Goal: Transaction & Acquisition: Purchase product/service

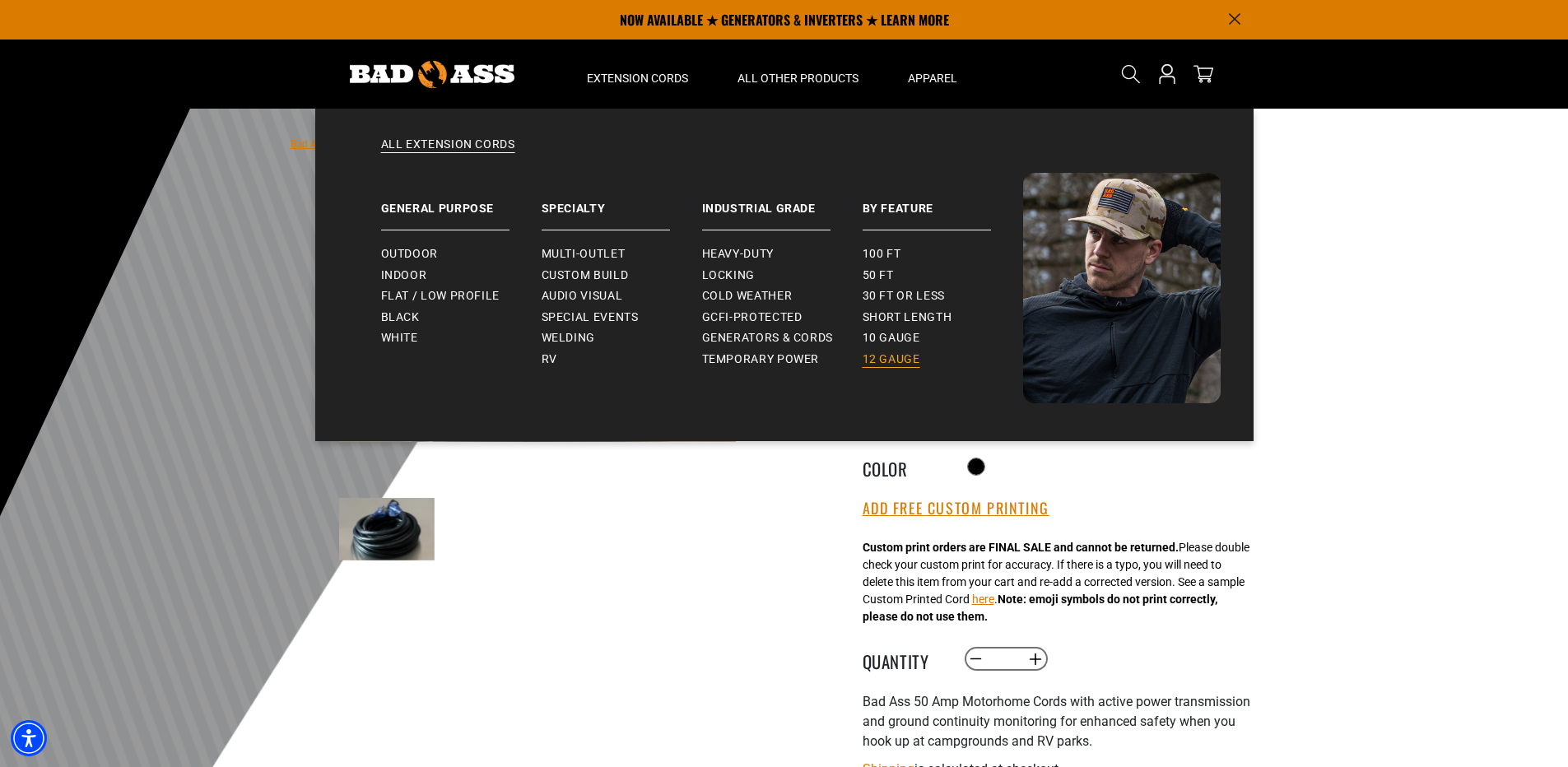
click at [895, 358] on span "12 gauge" at bounding box center [892, 358] width 58 height 14
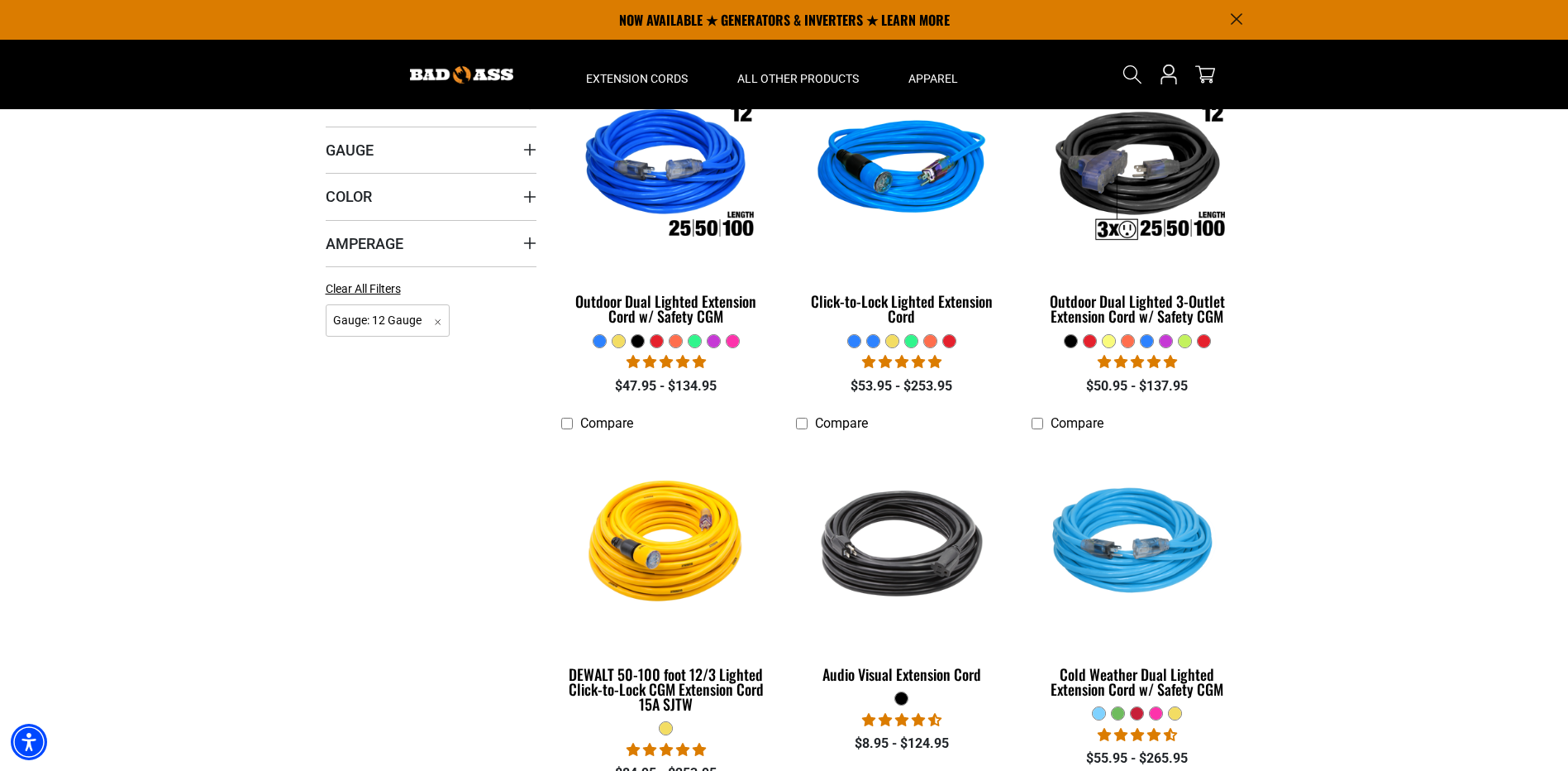
scroll to position [413, 0]
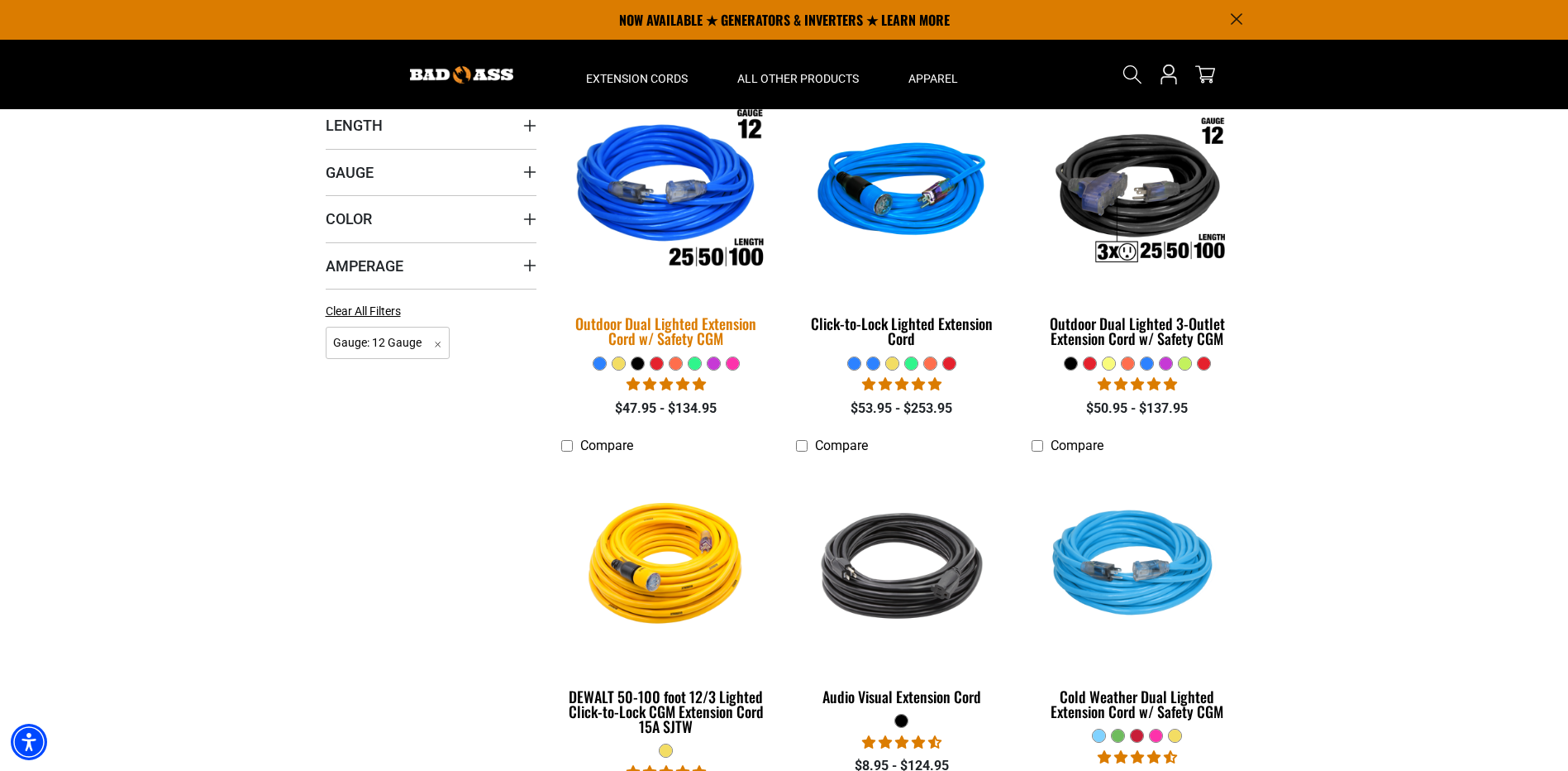
click at [702, 199] on img at bounding box center [666, 193] width 231 height 212
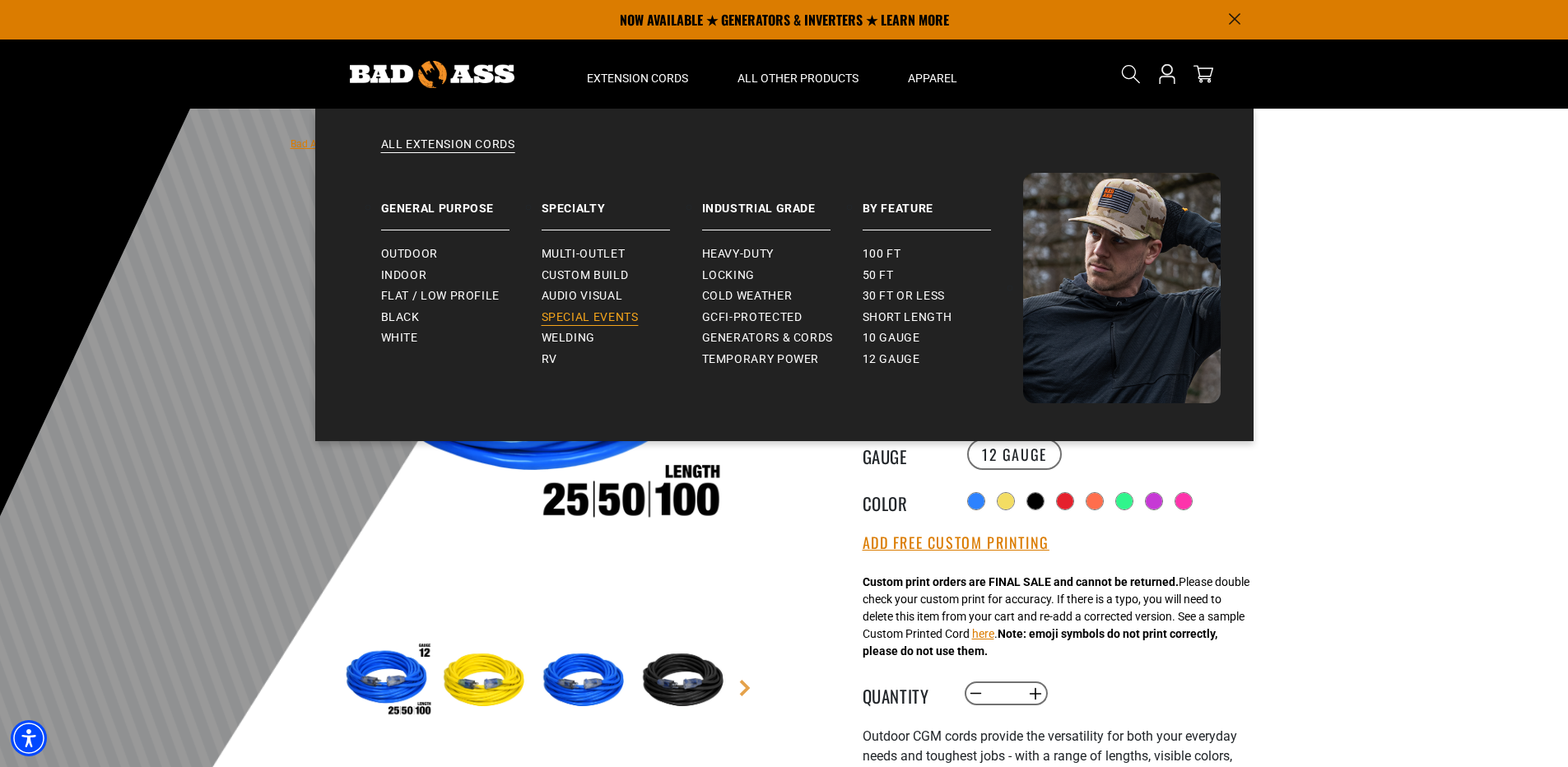
click at [594, 311] on span "Special Events" at bounding box center [590, 317] width 97 height 14
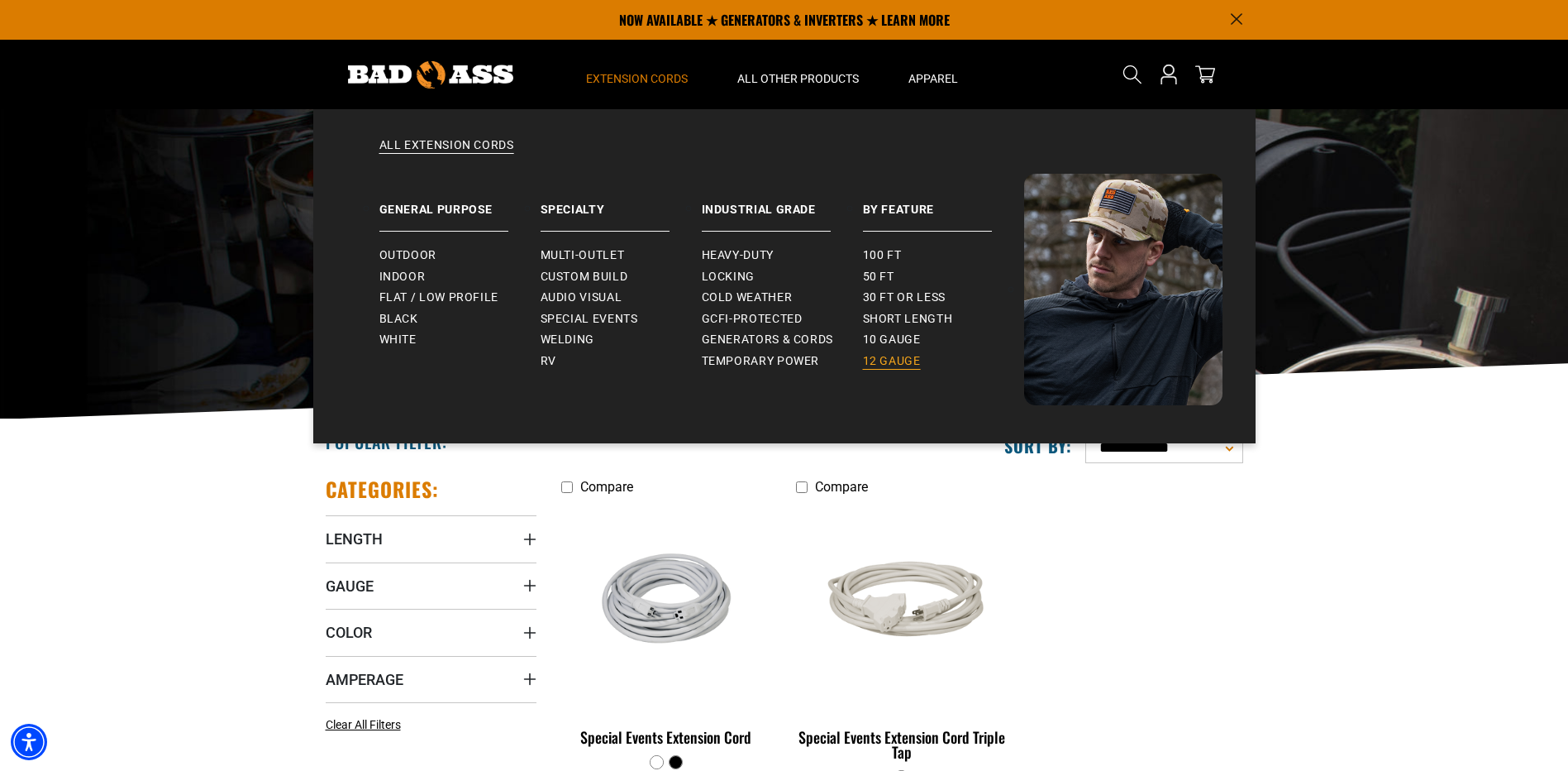
click at [903, 360] on span "12 gauge" at bounding box center [892, 360] width 58 height 15
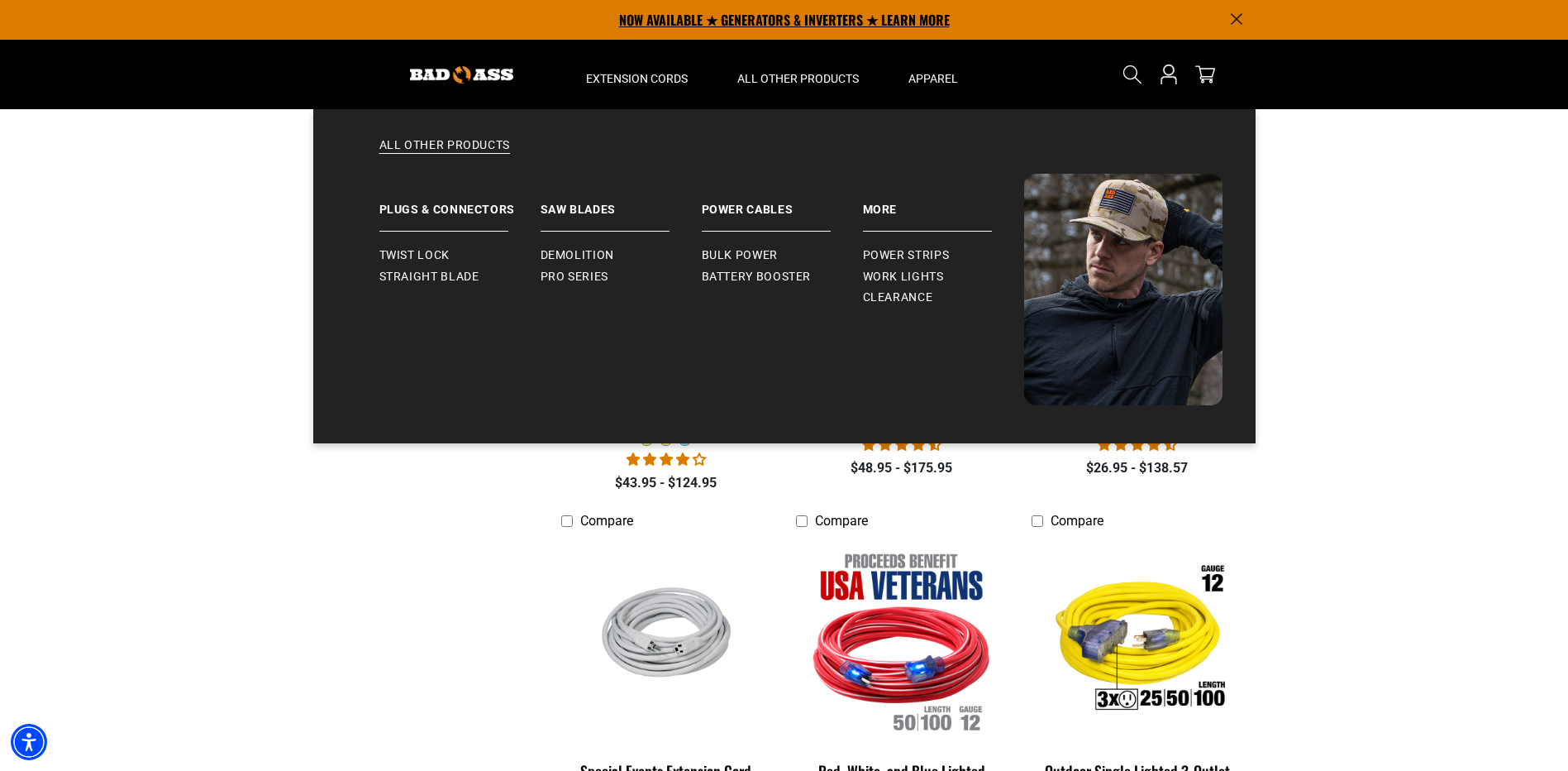
scroll to position [909, 0]
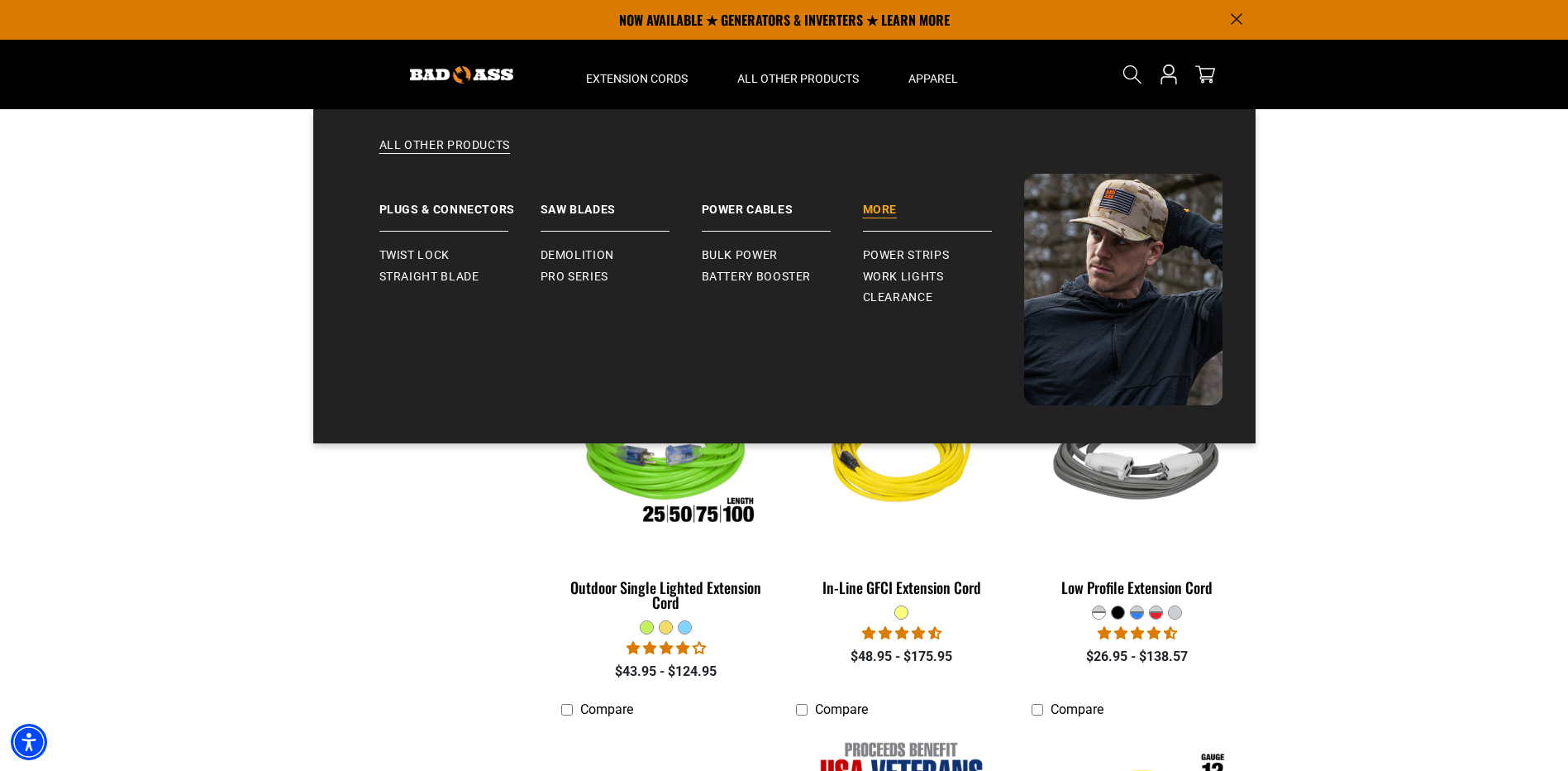
click at [872, 207] on link "More" at bounding box center [943, 202] width 161 height 58
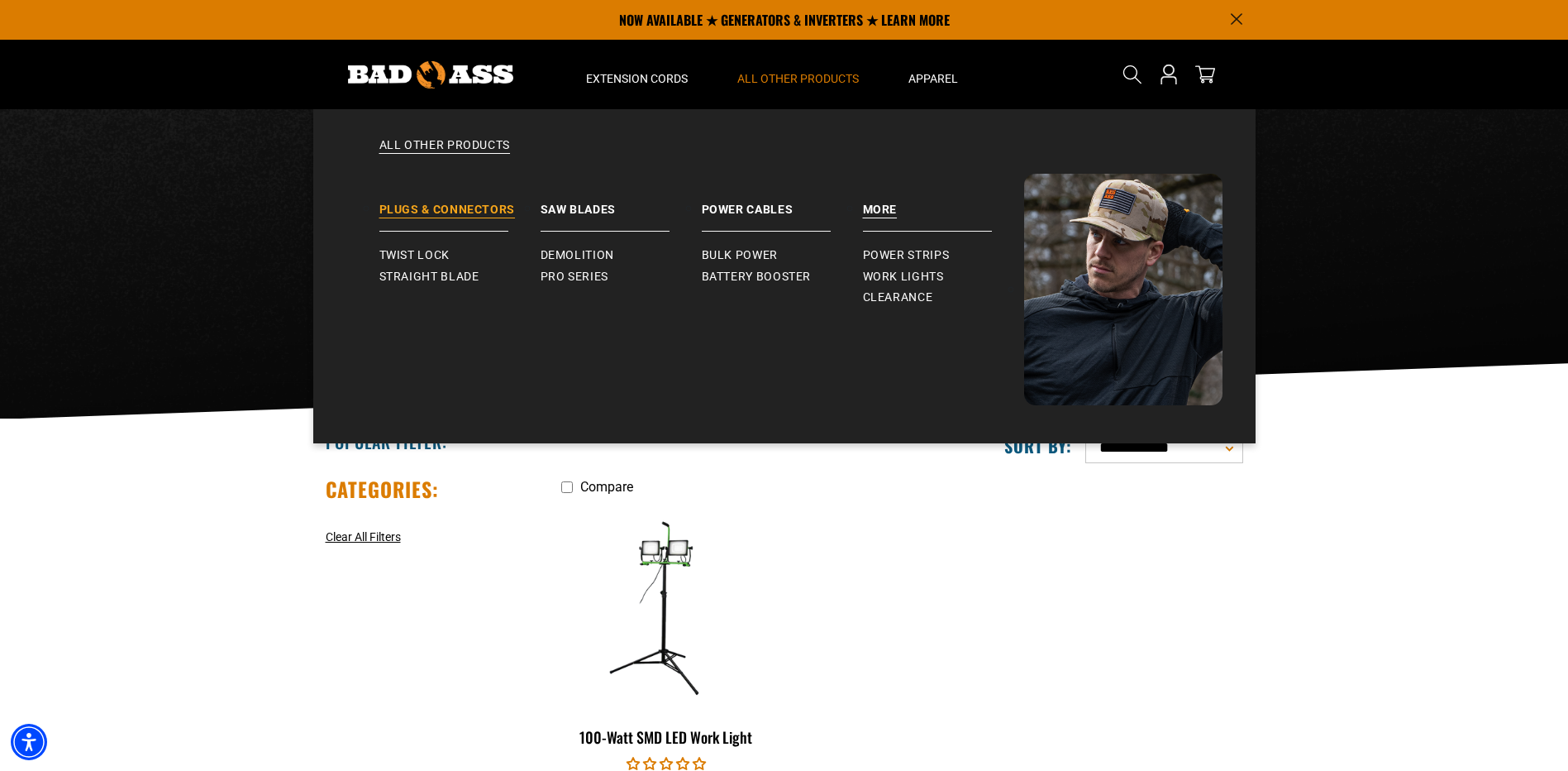
click at [454, 204] on link "Plugs & Connectors" at bounding box center [460, 202] width 161 height 58
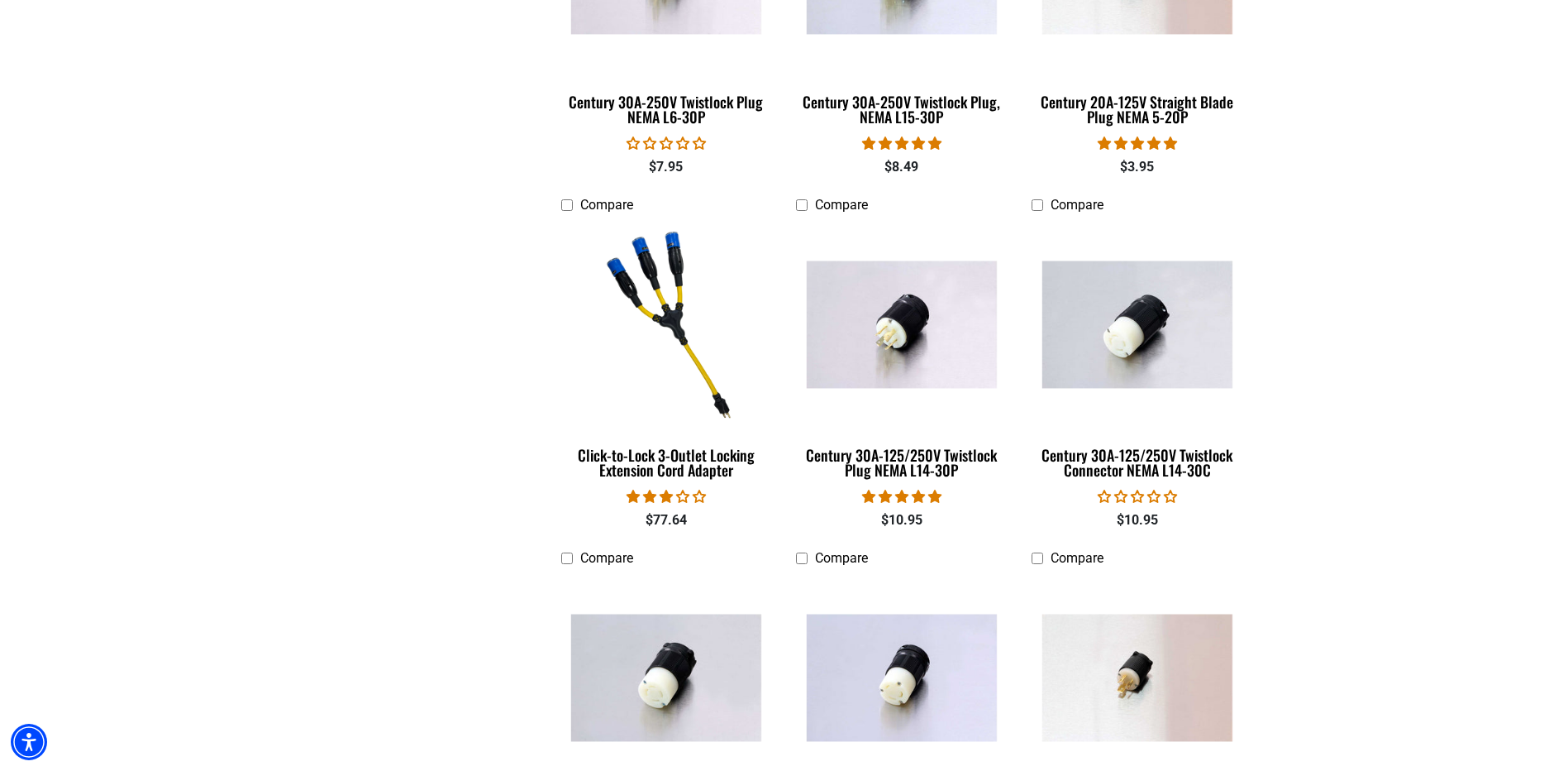
scroll to position [992, 0]
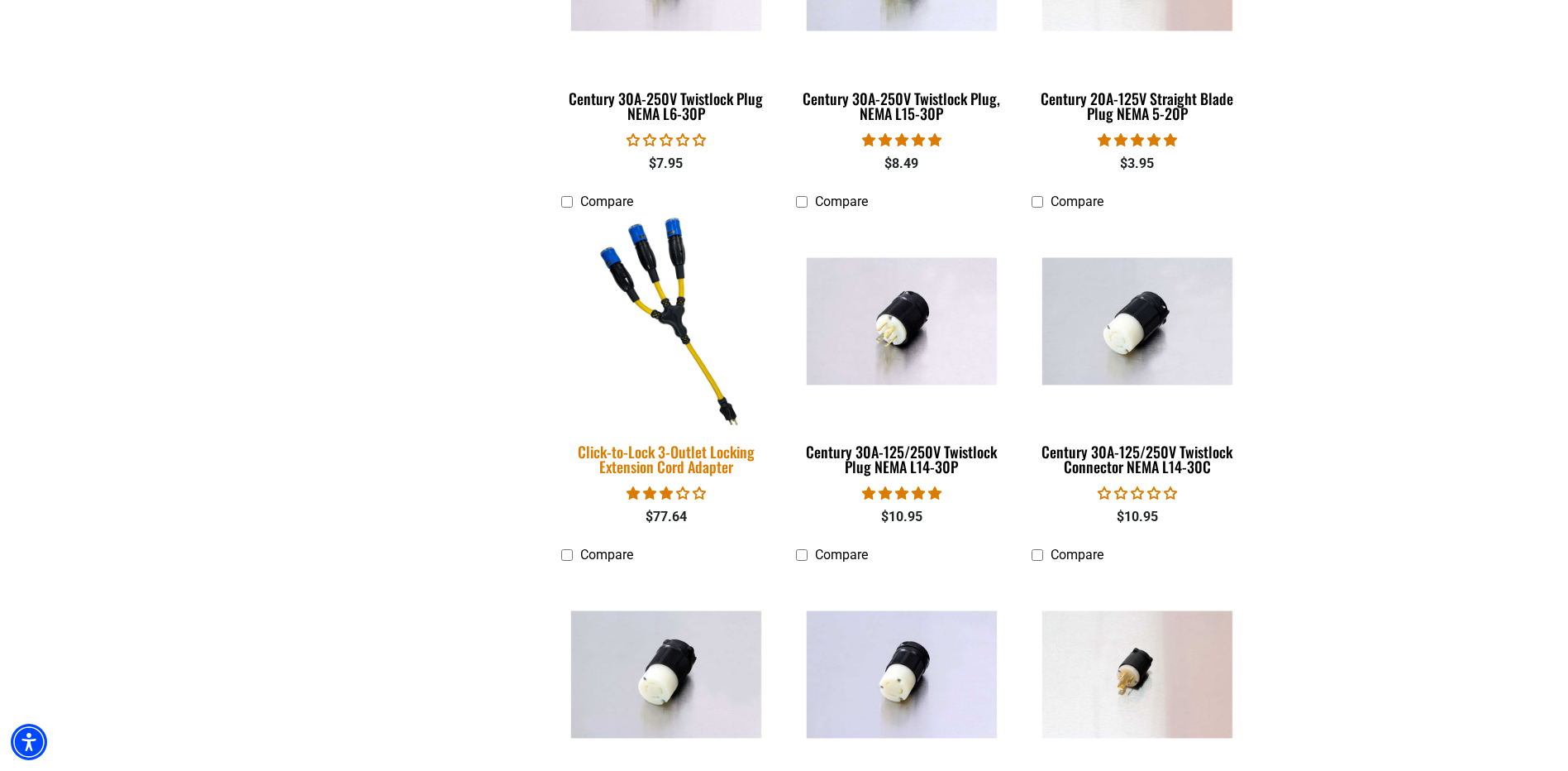
click at [662, 321] on img at bounding box center [666, 321] width 231 height 212
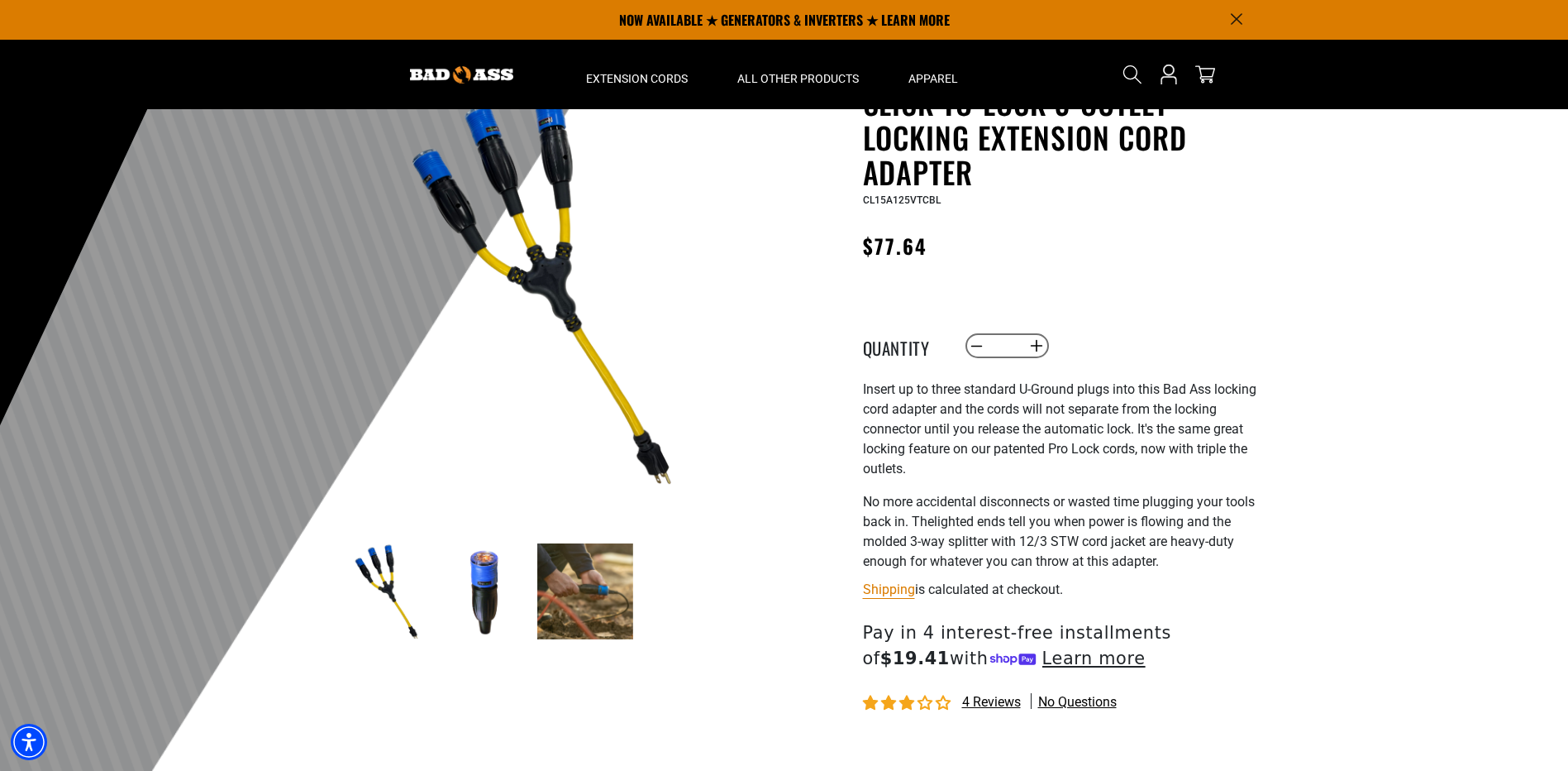
scroll to position [83, 0]
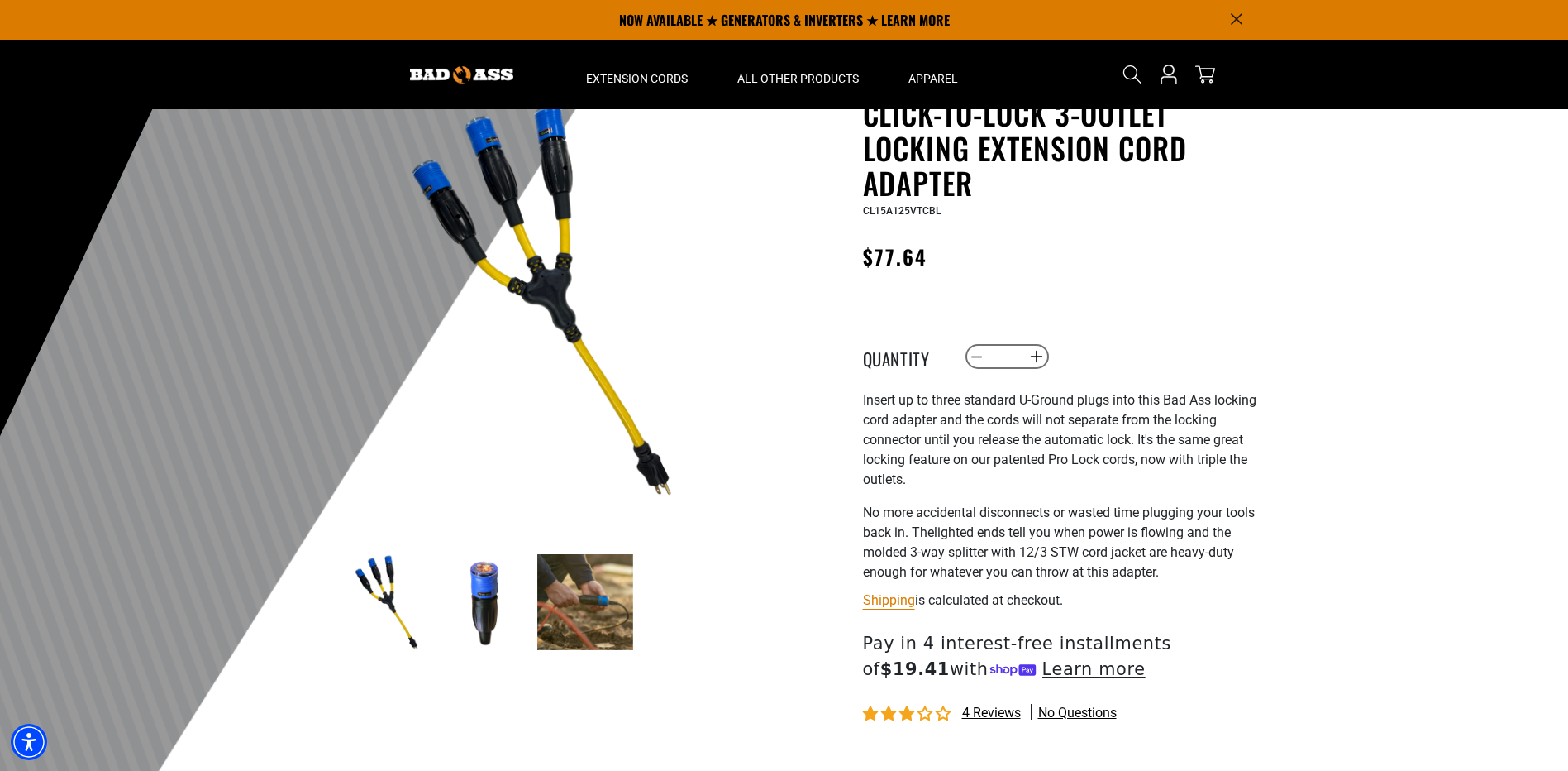
click at [44, 102] on header "Home Extension Cords All Extension Cords General Purpose" at bounding box center [784, 73] width 1568 height 69
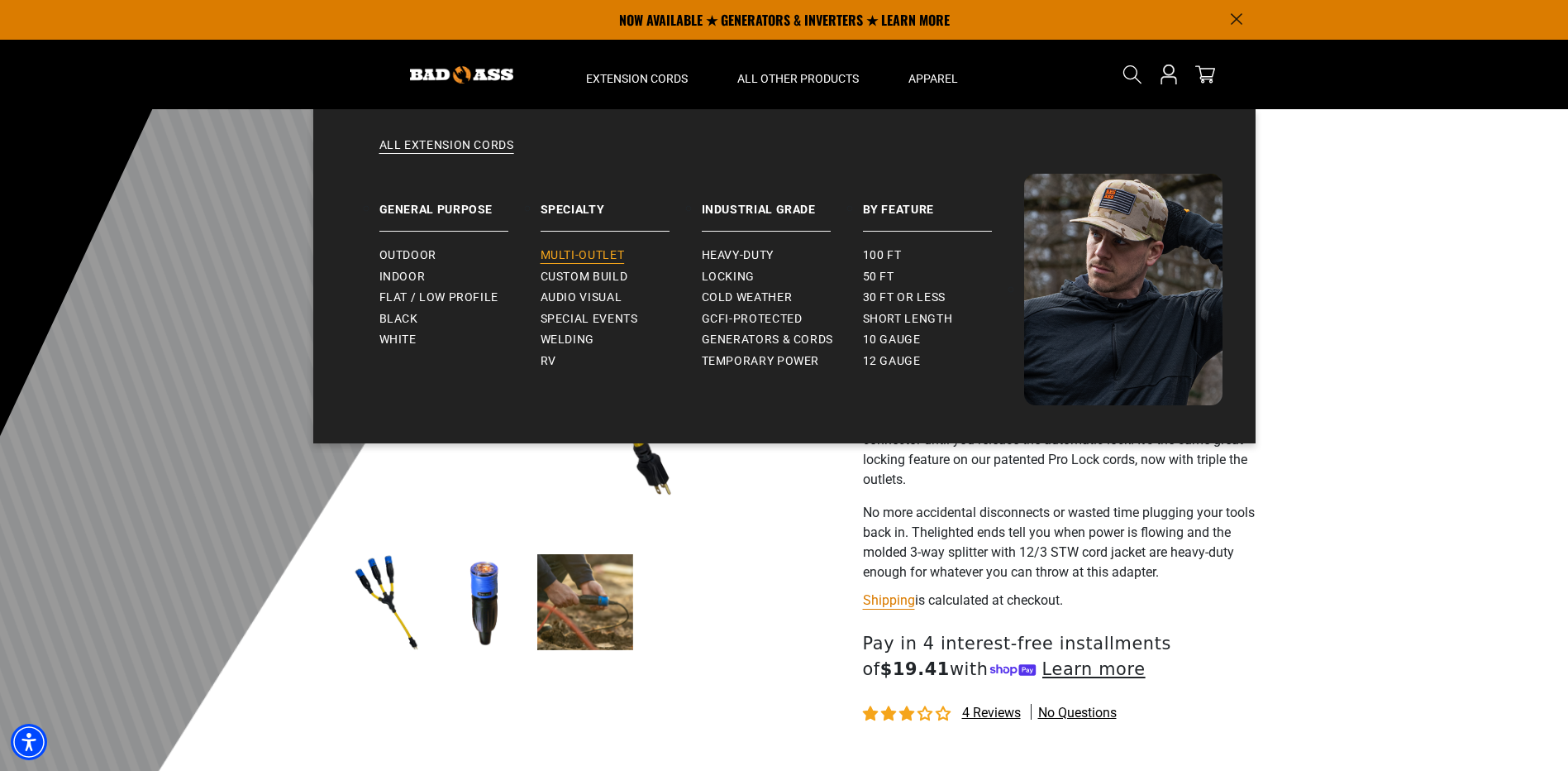
click at [593, 251] on span "Multi-Outlet" at bounding box center [582, 255] width 85 height 15
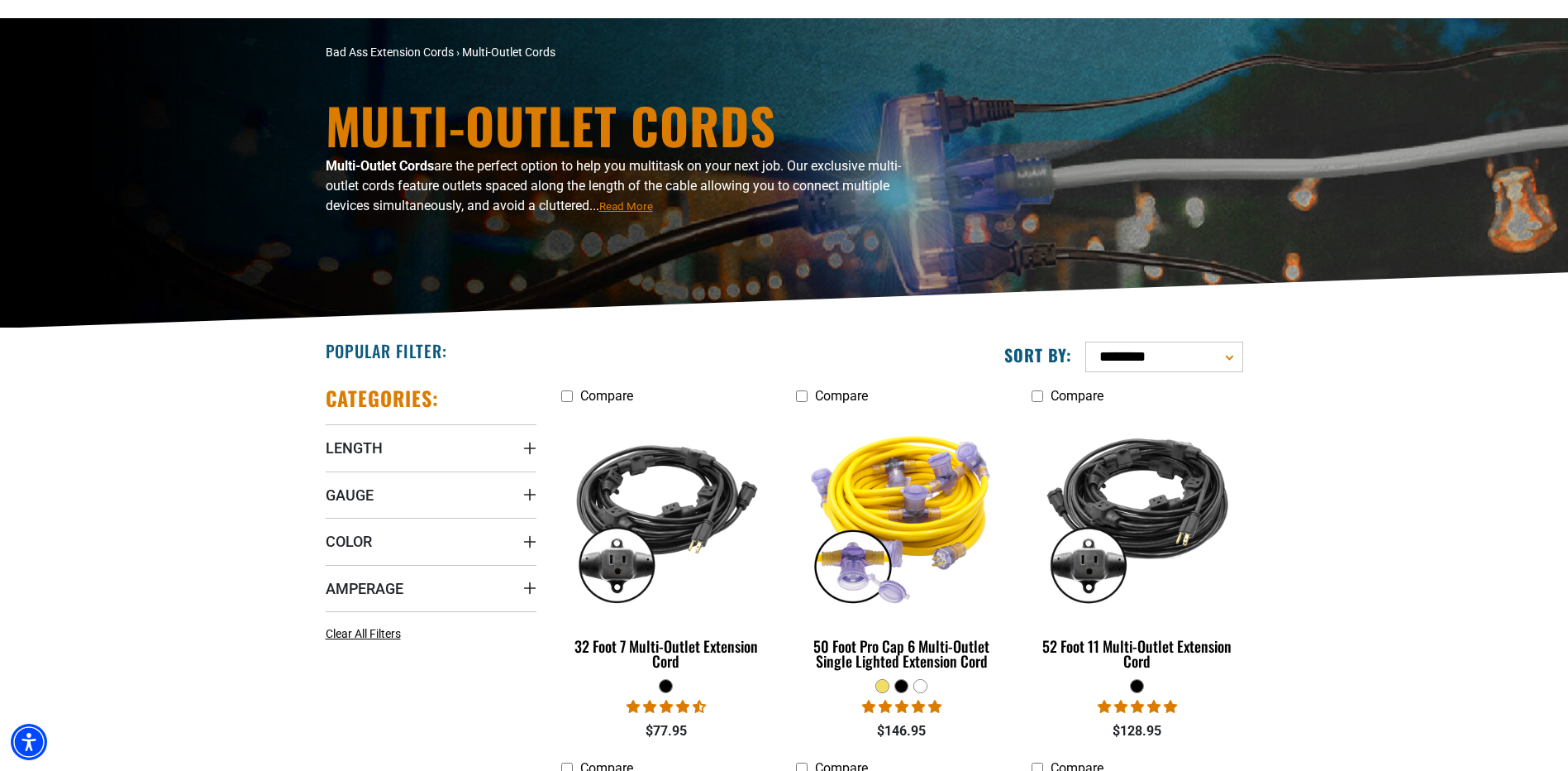
scroll to position [248, 0]
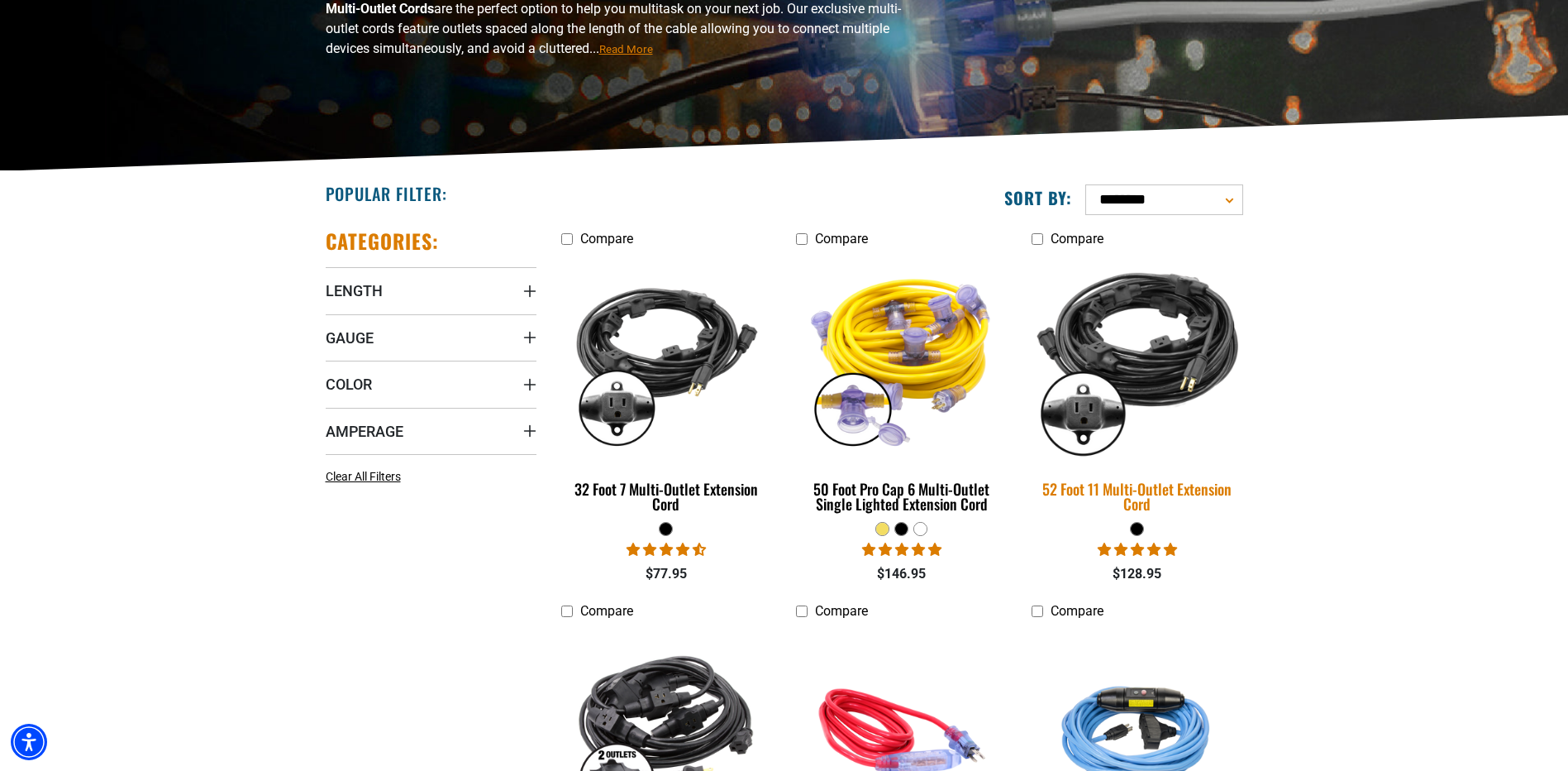
click at [1195, 355] on img at bounding box center [1137, 358] width 231 height 212
